Goal: Task Accomplishment & Management: Manage account settings

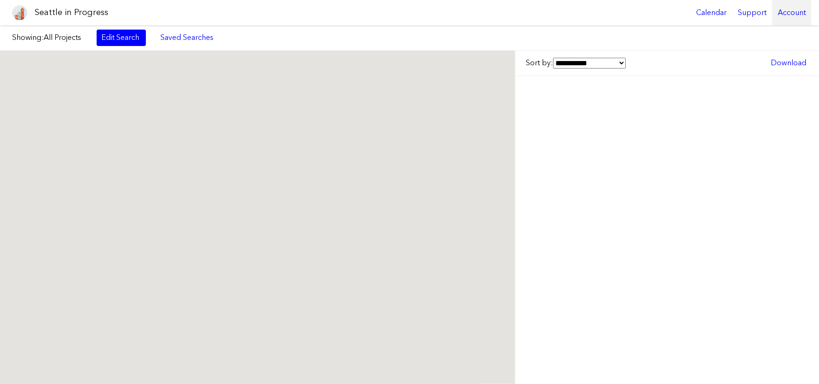
click at [787, 10] on div "Account" at bounding box center [791, 12] width 39 height 25
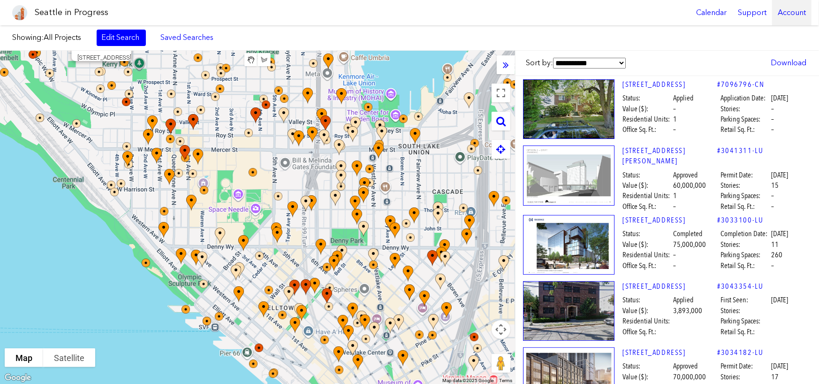
click at [790, 13] on div "Account" at bounding box center [791, 12] width 39 height 25
click at [786, 15] on div "Account" at bounding box center [791, 12] width 39 height 25
click at [779, 14] on div "Account" at bounding box center [791, 12] width 39 height 25
click at [731, 55] on link "Account Details" at bounding box center [733, 57] width 85 height 21
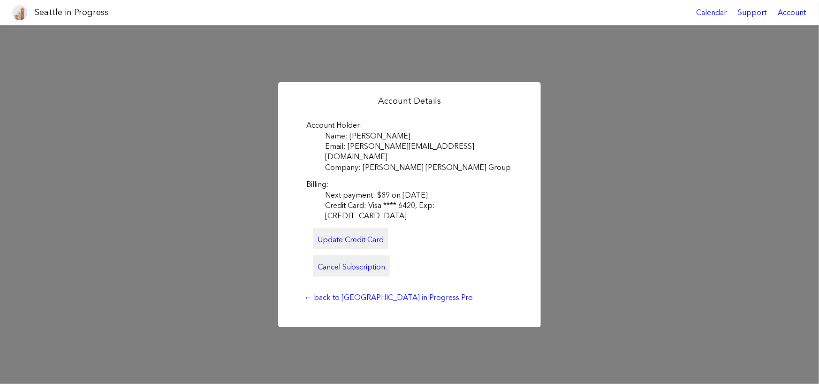
click at [338, 255] on link "Cancel Subscription" at bounding box center [351, 265] width 77 height 21
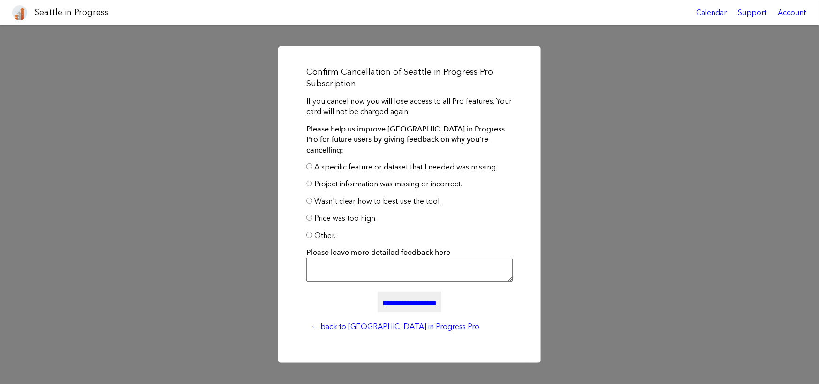
click at [314, 231] on label "Other." at bounding box center [324, 235] width 21 height 9
click at [314, 213] on label "Price was too high." at bounding box center [345, 217] width 62 height 9
click at [388, 301] on input "**********" at bounding box center [409, 301] width 64 height 21
